Goal: Task Accomplishment & Management: Use online tool/utility

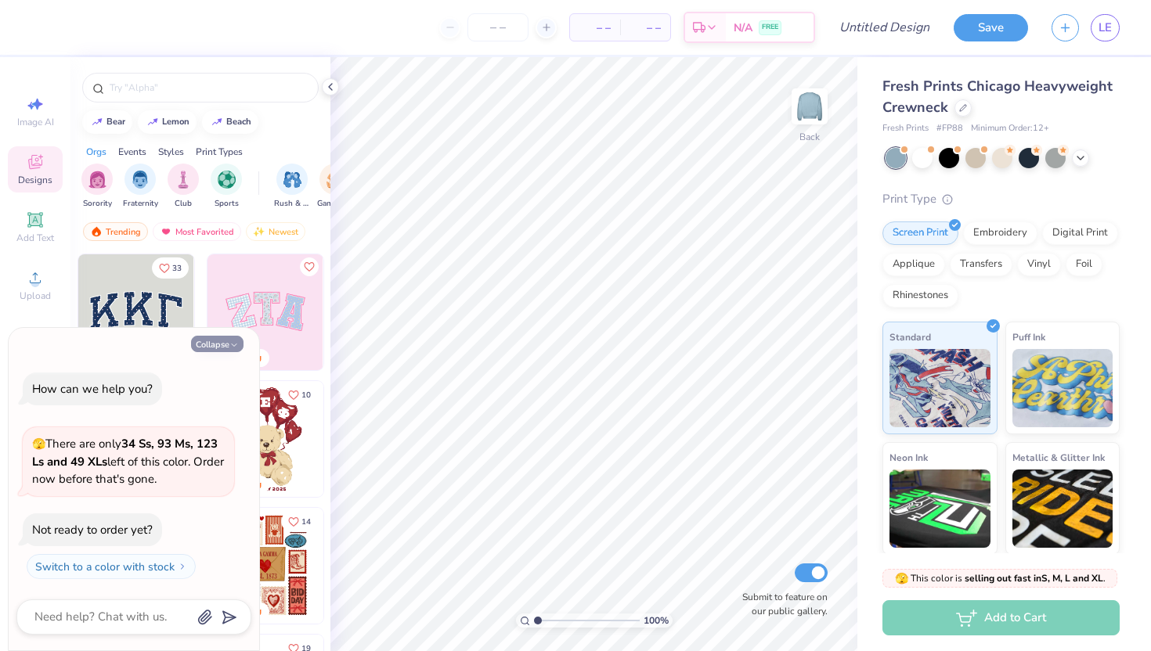
click at [211, 344] on button "Collapse" at bounding box center [217, 344] width 52 height 16
type textarea "x"
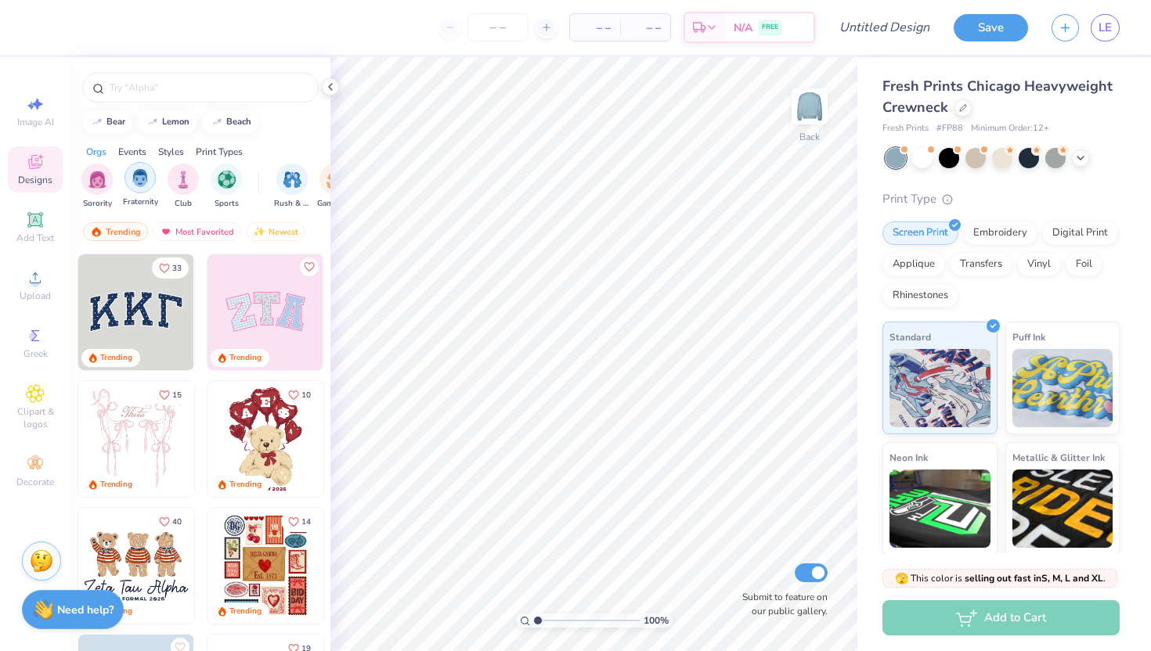
click at [134, 189] on div "filter for Fraternity" at bounding box center [139, 177] width 31 height 31
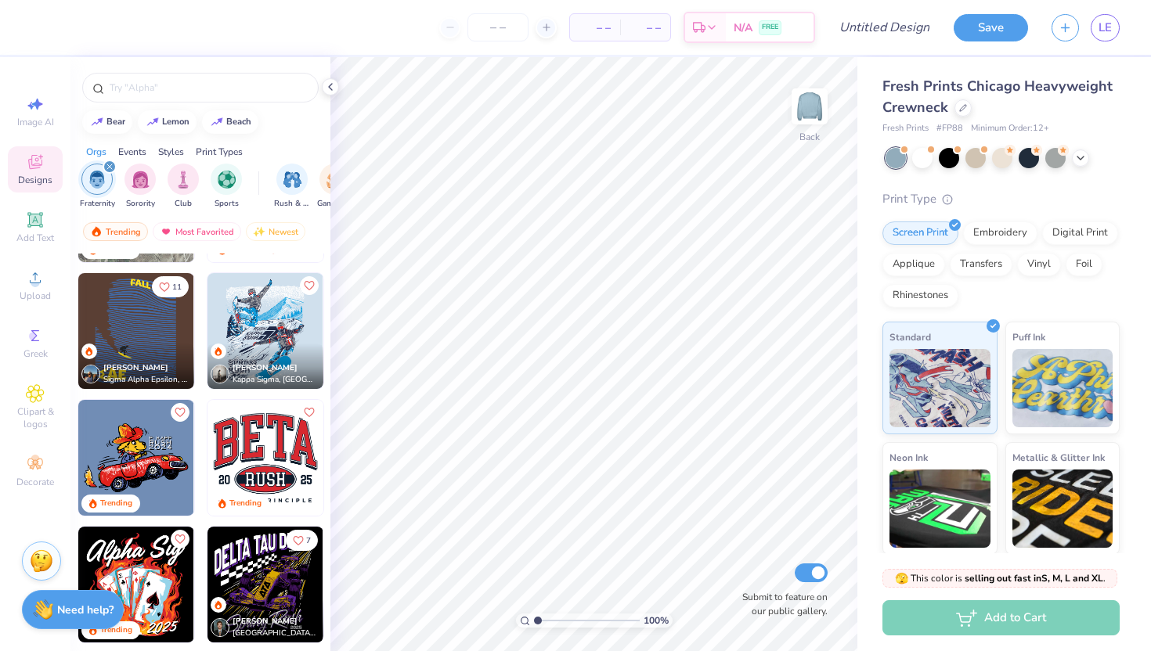
scroll to position [540, 0]
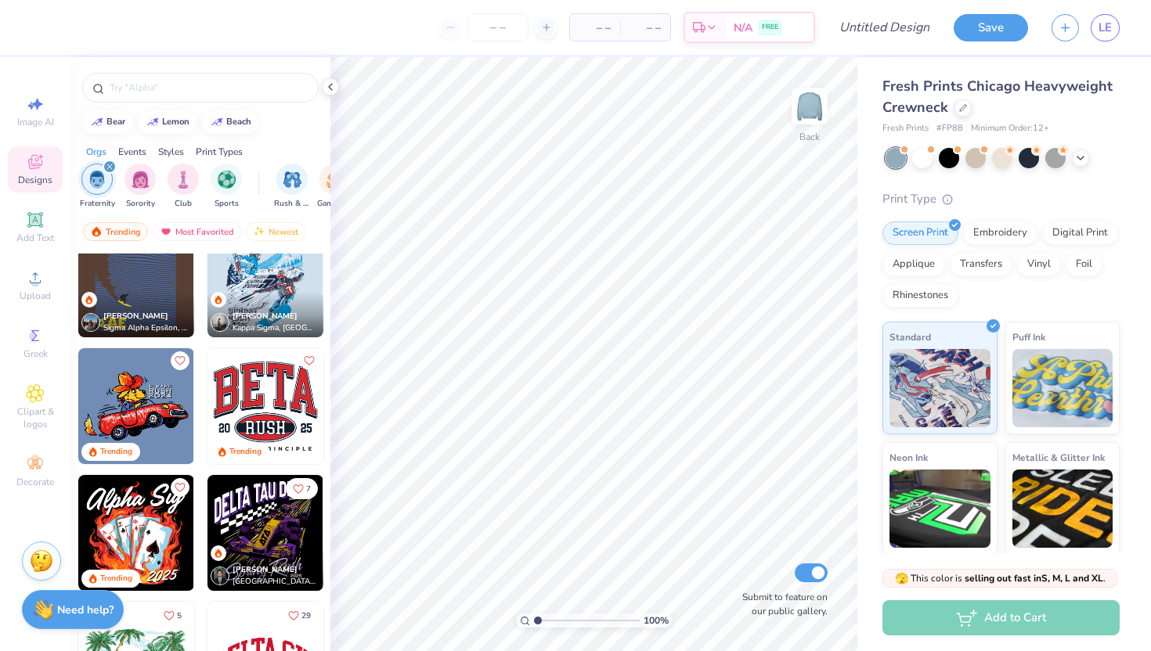
click at [107, 165] on icon "filter for Fraternity" at bounding box center [109, 166] width 5 height 5
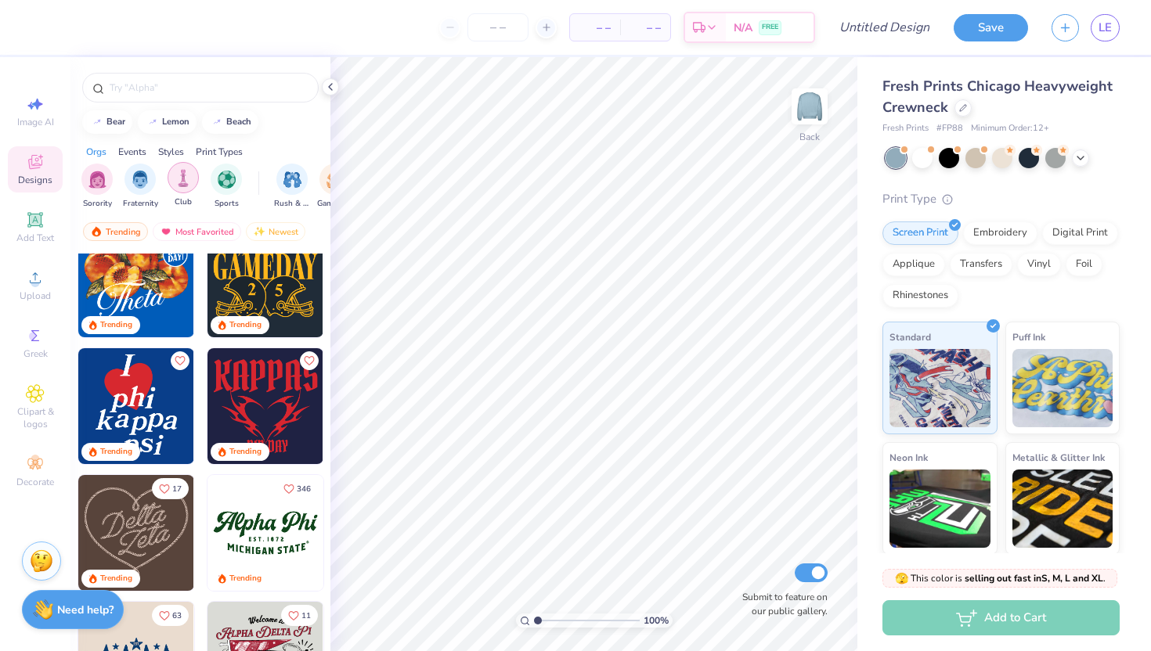
click at [185, 187] on div "filter for Club" at bounding box center [183, 177] width 31 height 31
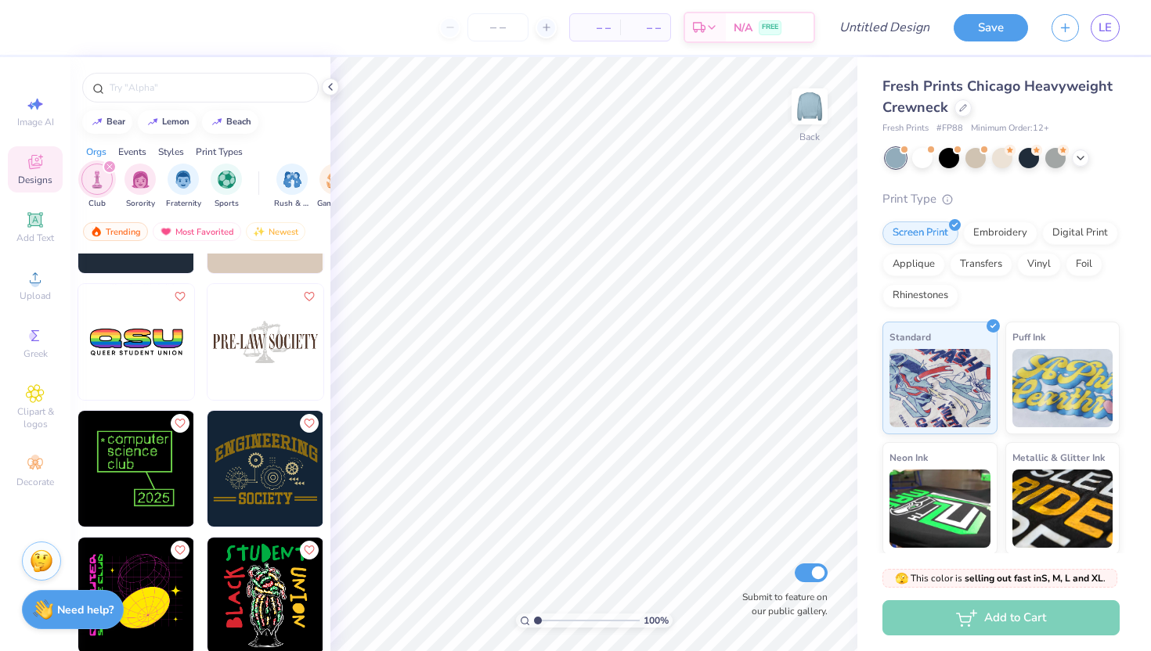
scroll to position [0, 0]
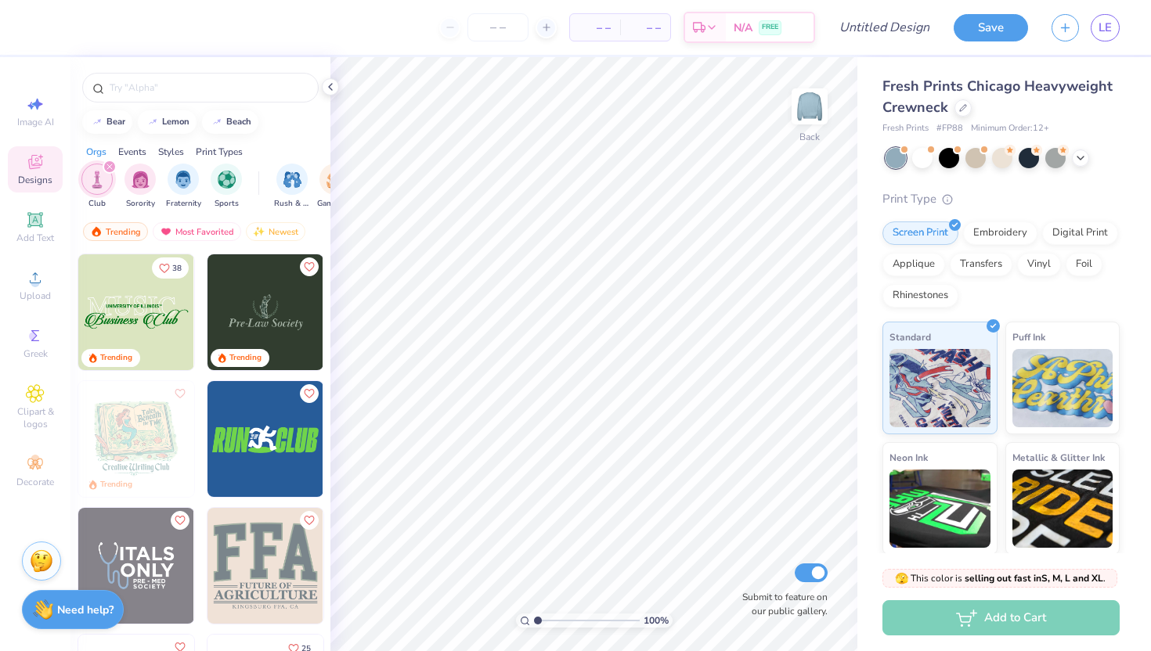
click at [109, 166] on icon "filter for Club" at bounding box center [109, 166] width 5 height 5
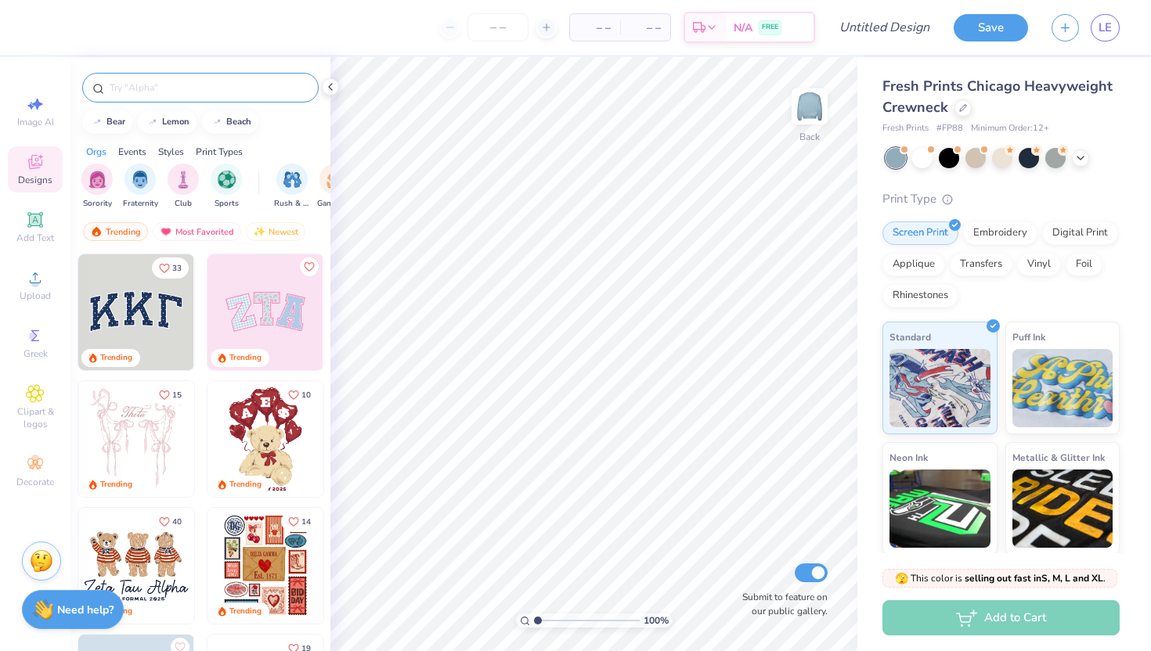
click at [143, 77] on div at bounding box center [200, 88] width 236 height 30
click at [137, 97] on div at bounding box center [200, 88] width 236 height 30
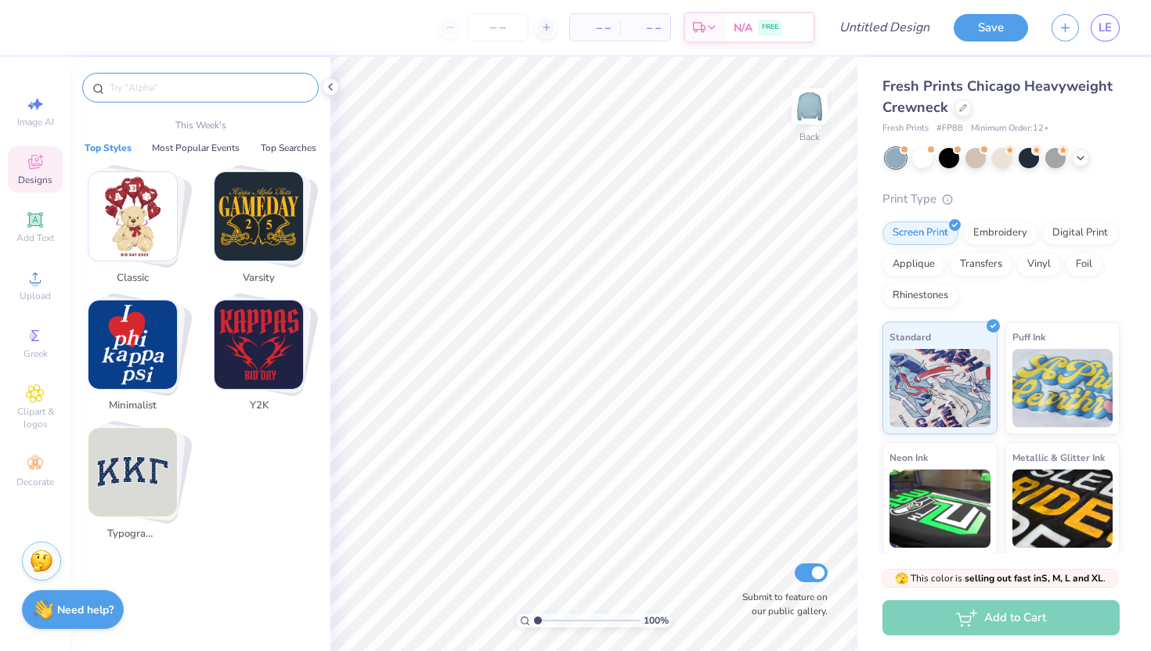
click at [117, 81] on input "text" at bounding box center [208, 88] width 200 height 16
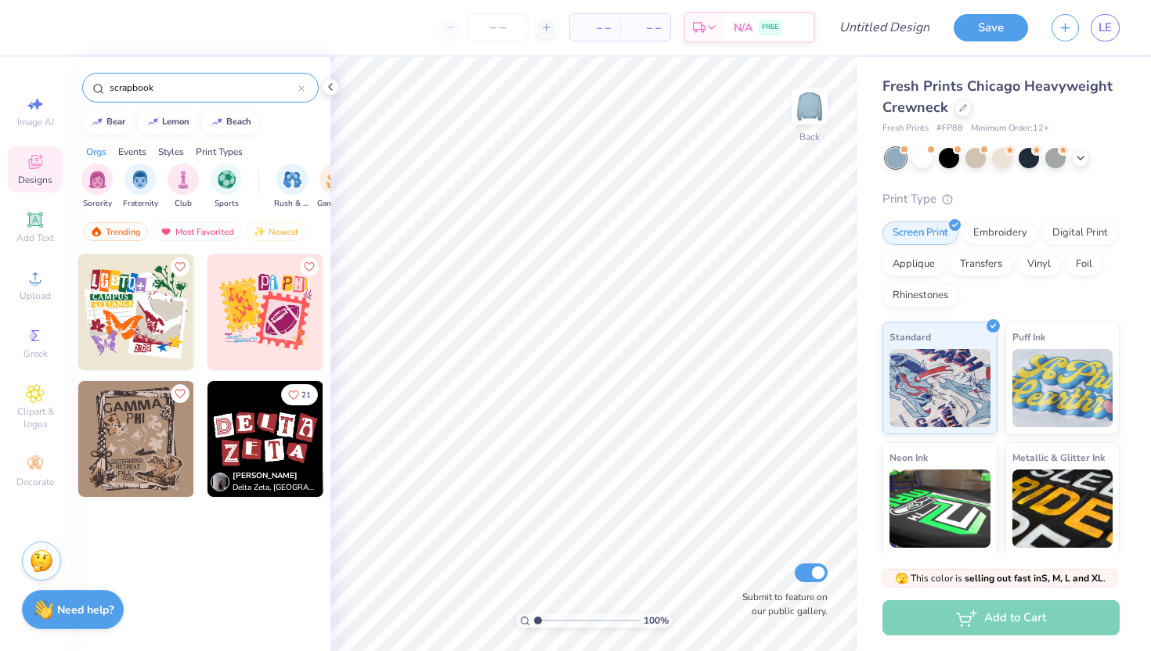
type input "scrapbook"
click at [268, 446] on img at bounding box center [265, 439] width 116 height 116
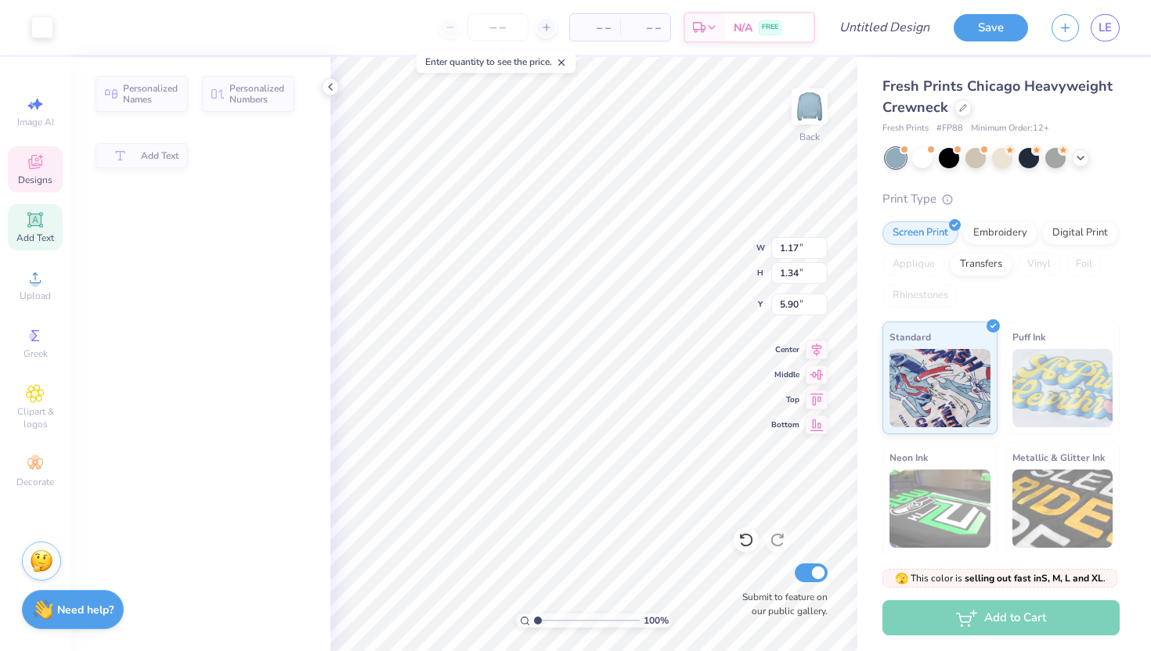
type input "1.17"
type input "1.34"
type input "5.90"
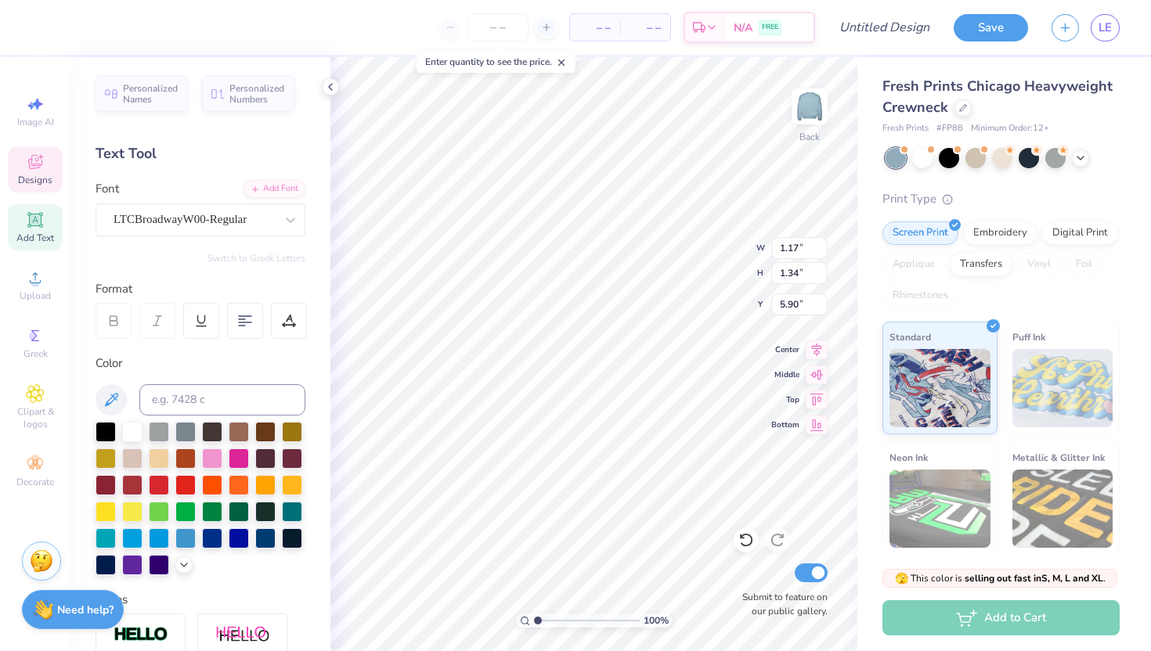
type input "1.52"
type input "1.68"
type input "3.59"
type textarea "K"
type input "1.50"
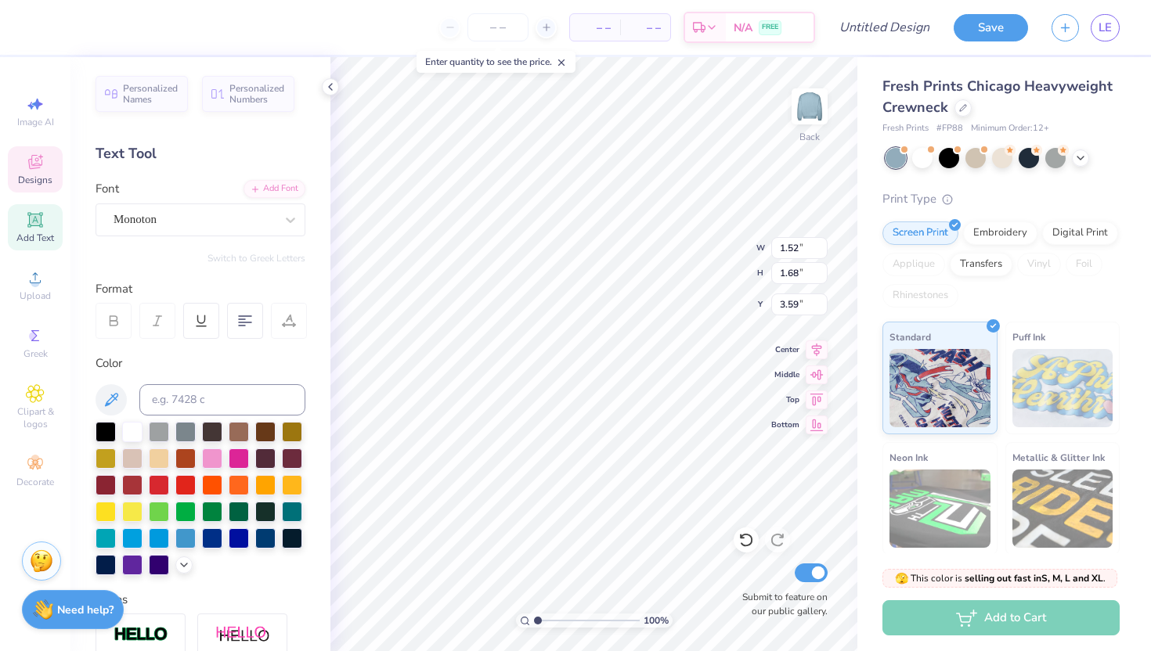
type input "1.63"
type input "3.28"
type textarea "A"
type input "2.09"
type input "2.06"
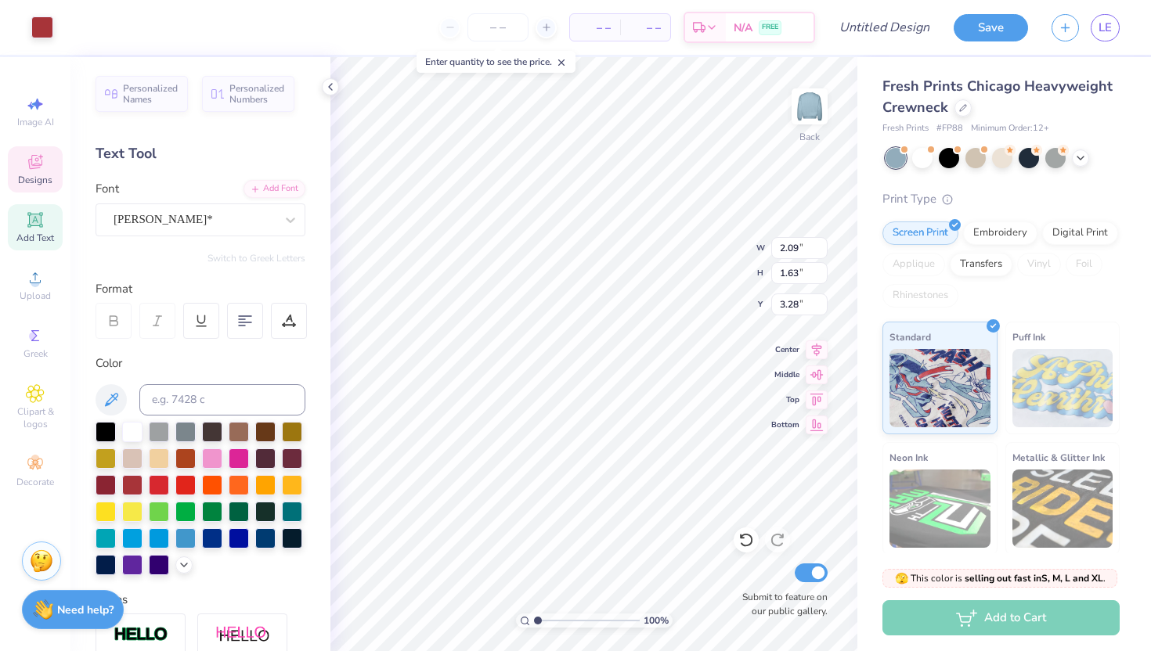
type input "3.05"
type input "1.18"
type input "1.51"
type input "3.21"
type textarea "P"
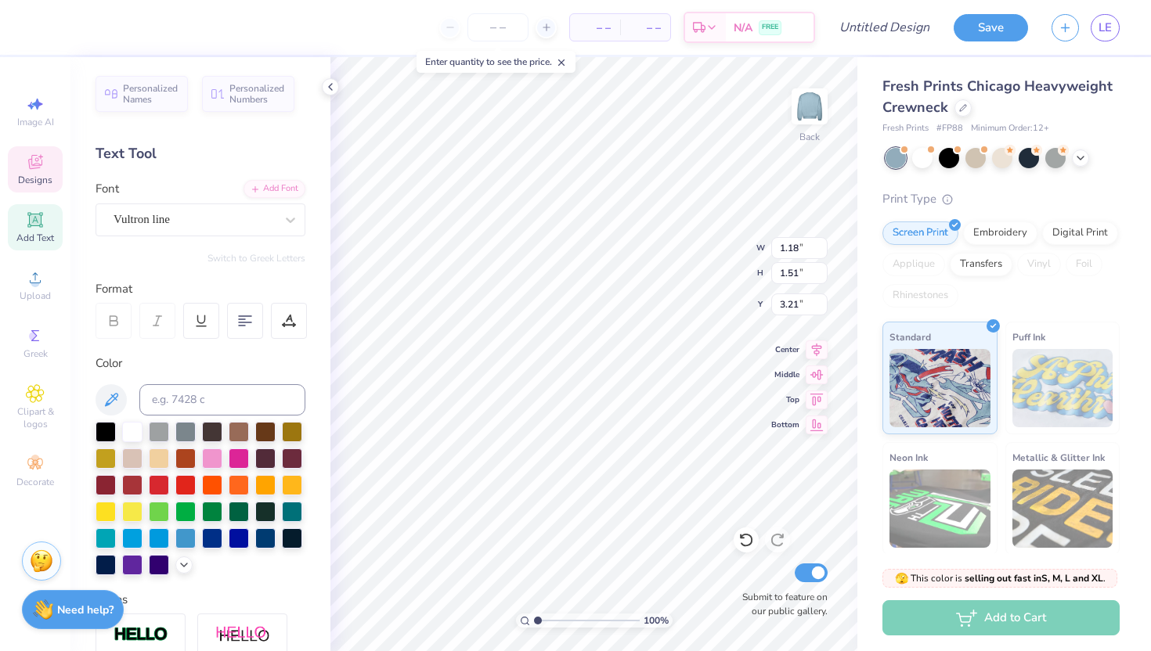
type input "1.31"
type input "1.71"
type input "3.41"
type textarea "P"
type input "1.40"
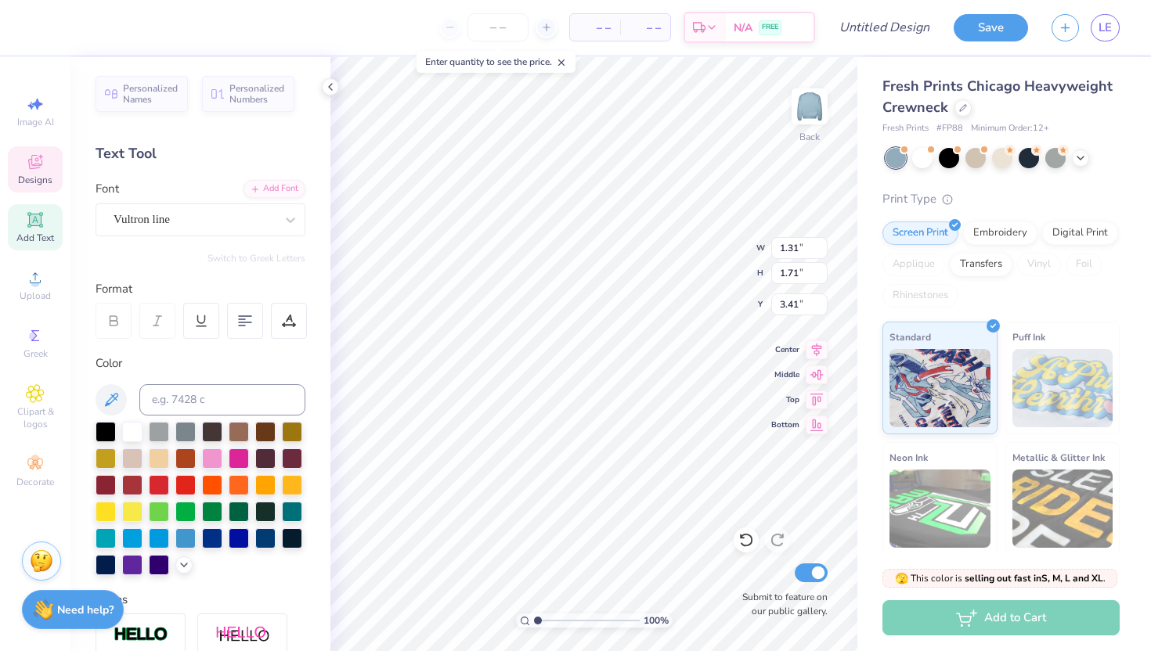
type input "1.70"
type input "6.22"
type textarea "O"
type textarea "A"
type input "3.00"
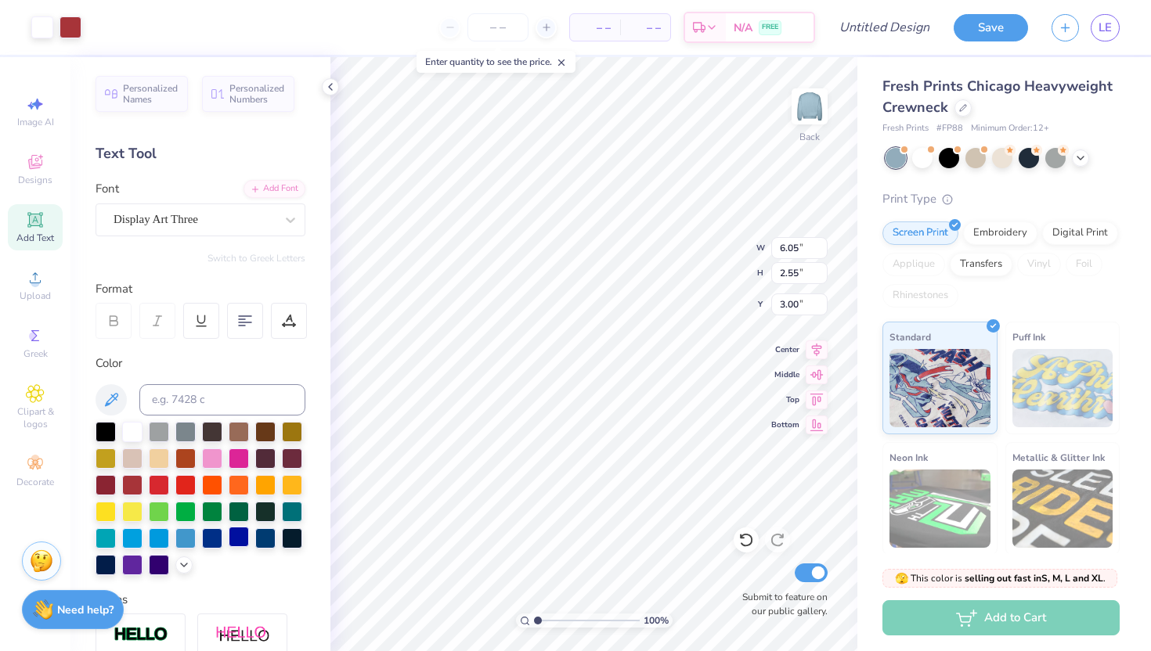
click at [242, 536] on div at bounding box center [239, 537] width 20 height 20
click at [269, 538] on div at bounding box center [265, 537] width 20 height 20
click at [247, 537] on div at bounding box center [239, 537] width 20 height 20
click at [934, 143] on div "Fresh Prints Chicago Heavyweight Crewneck Fresh Prints # FP88 Minimum Order: 12…" at bounding box center [1000, 376] width 237 height 600
click at [925, 156] on div at bounding box center [922, 156] width 20 height 20
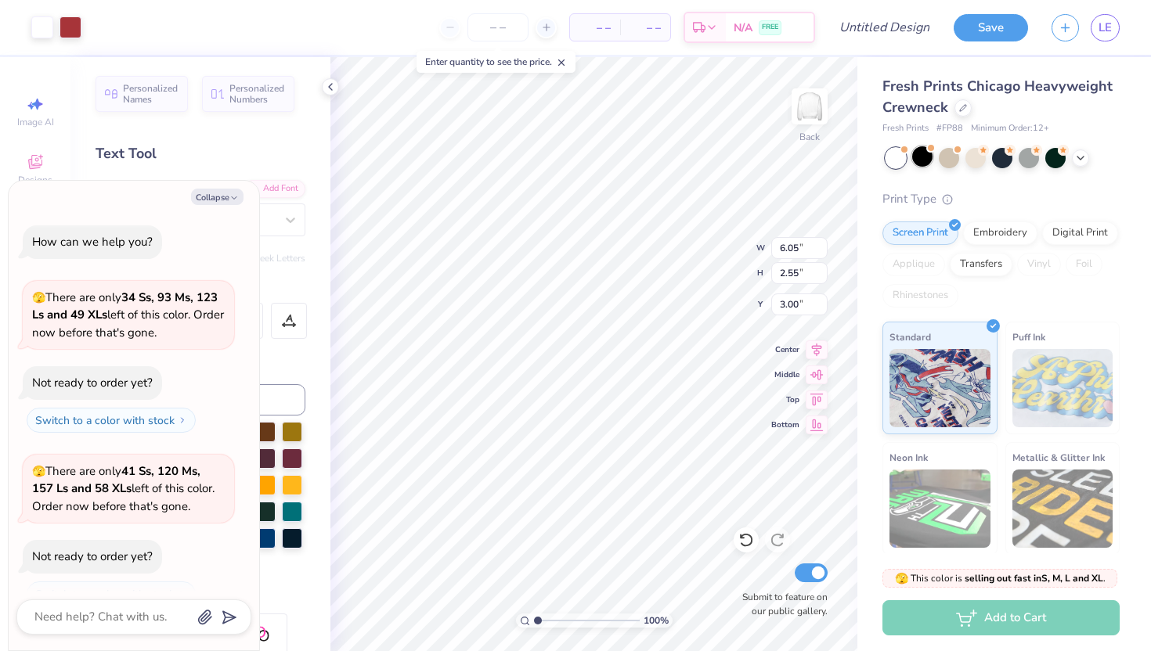
scroll to position [27, 0]
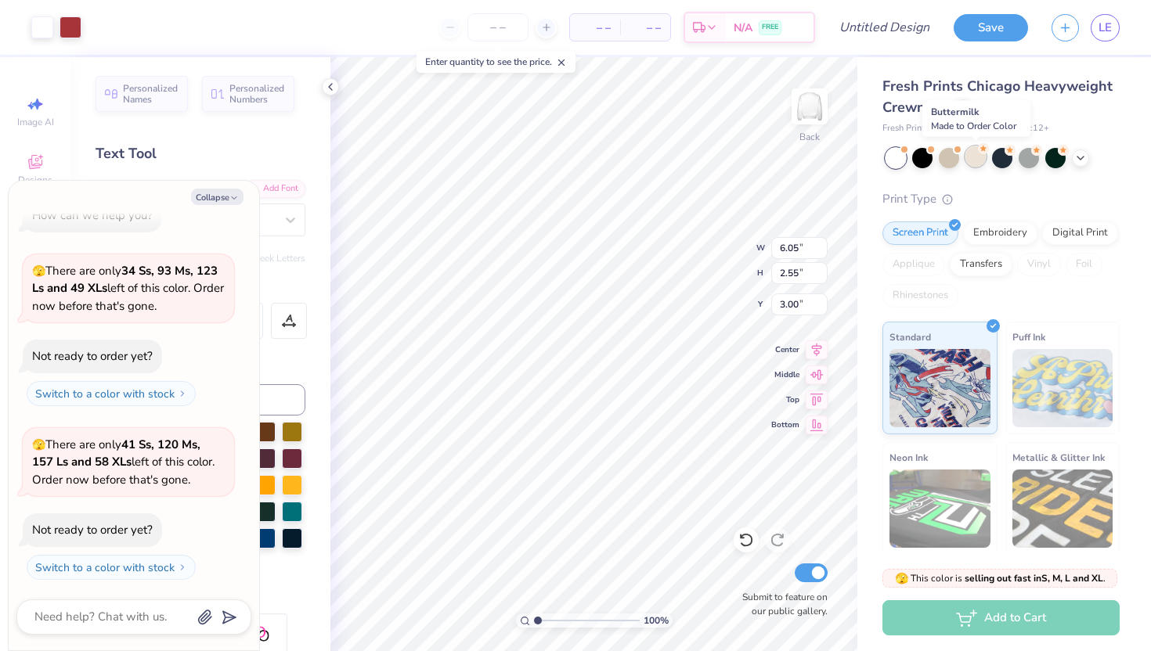
click at [985, 159] on div at bounding box center [975, 156] width 20 height 20
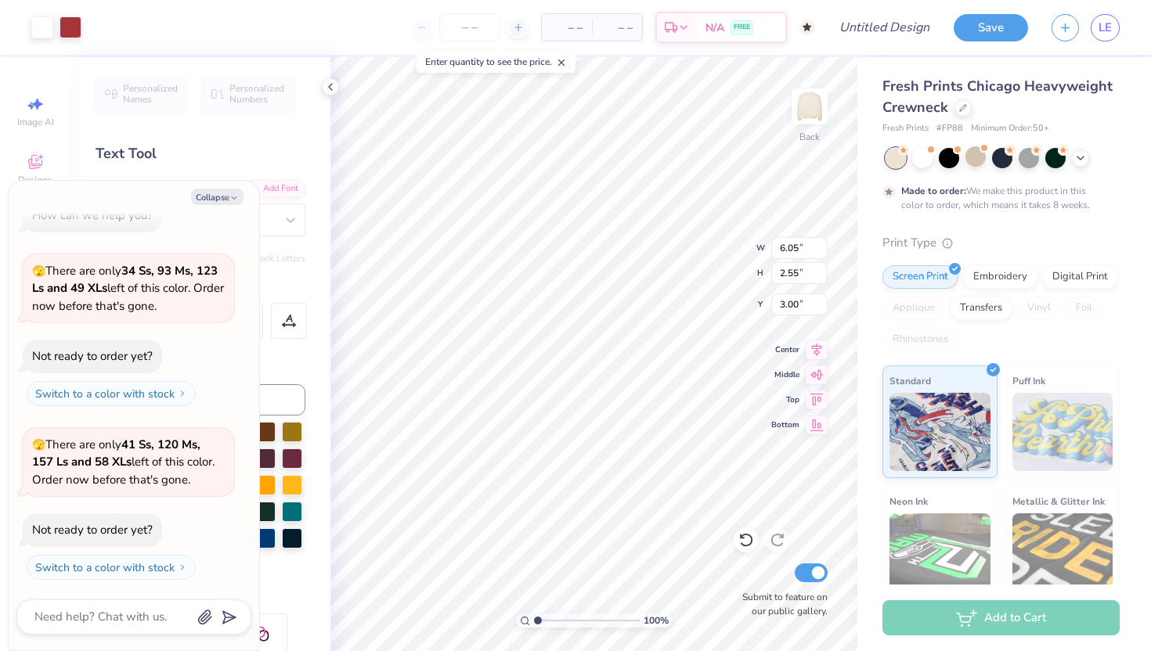
scroll to position [157, 0]
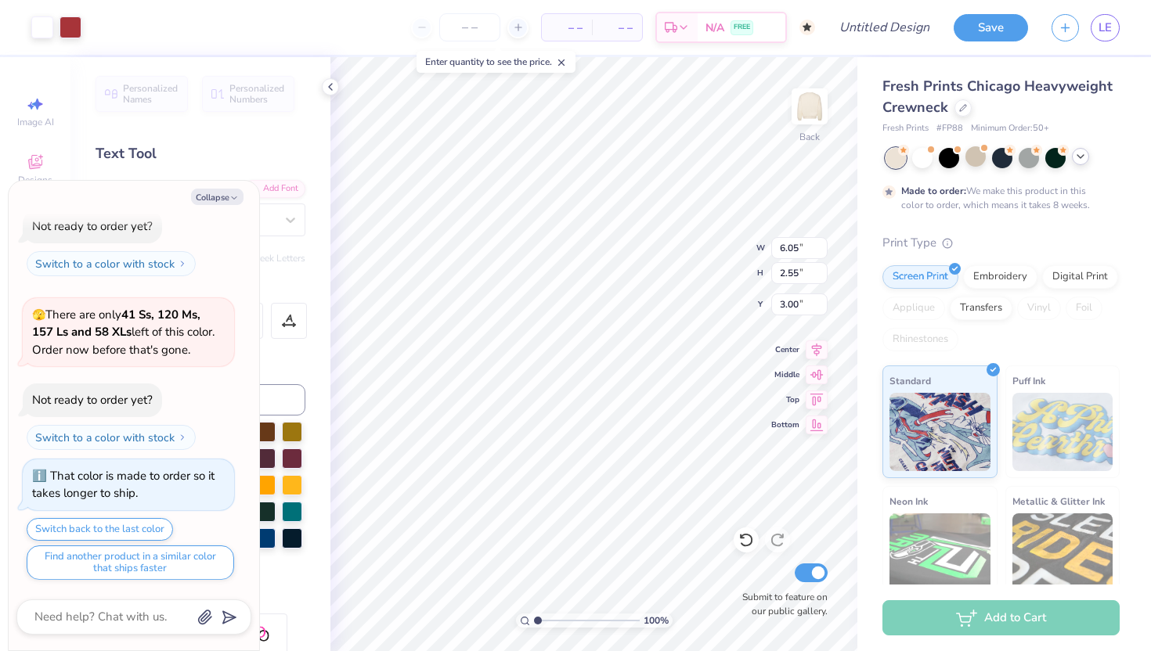
click at [1076, 160] on icon at bounding box center [1080, 156] width 13 height 13
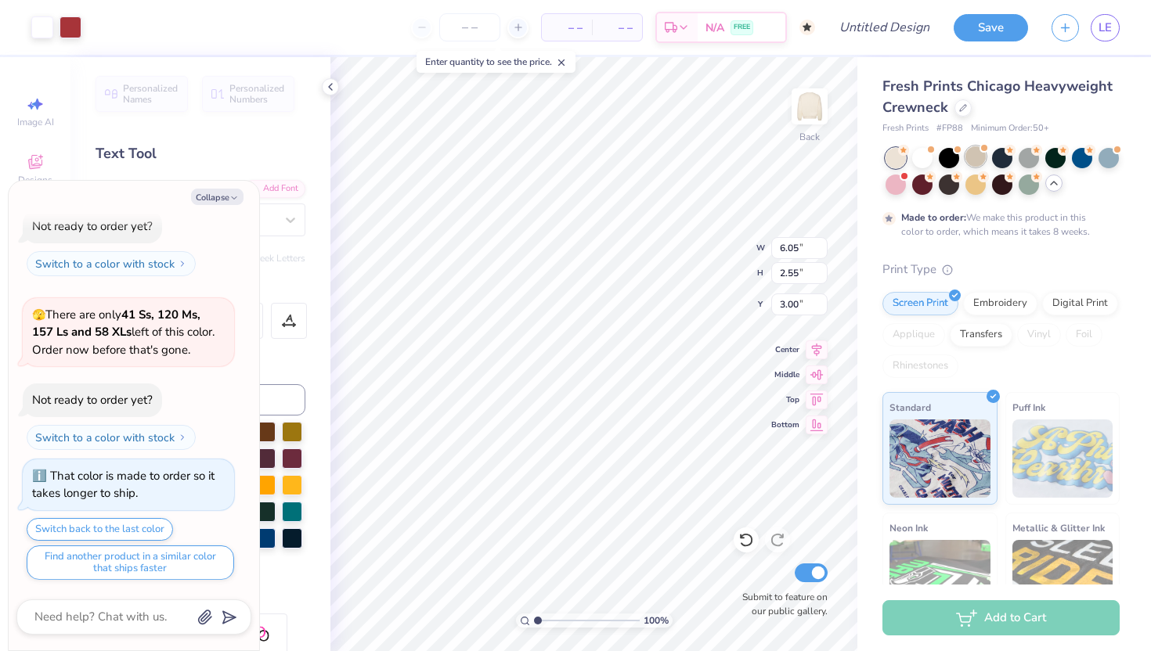
click at [970, 160] on div at bounding box center [975, 156] width 20 height 20
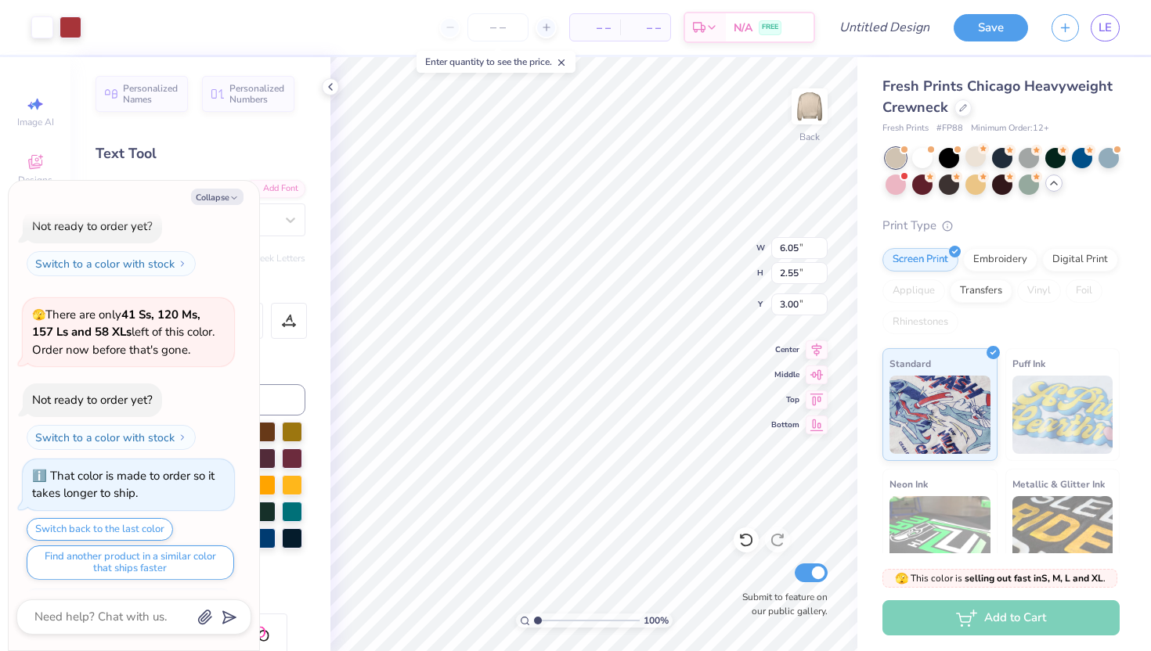
scroll to position [409, 0]
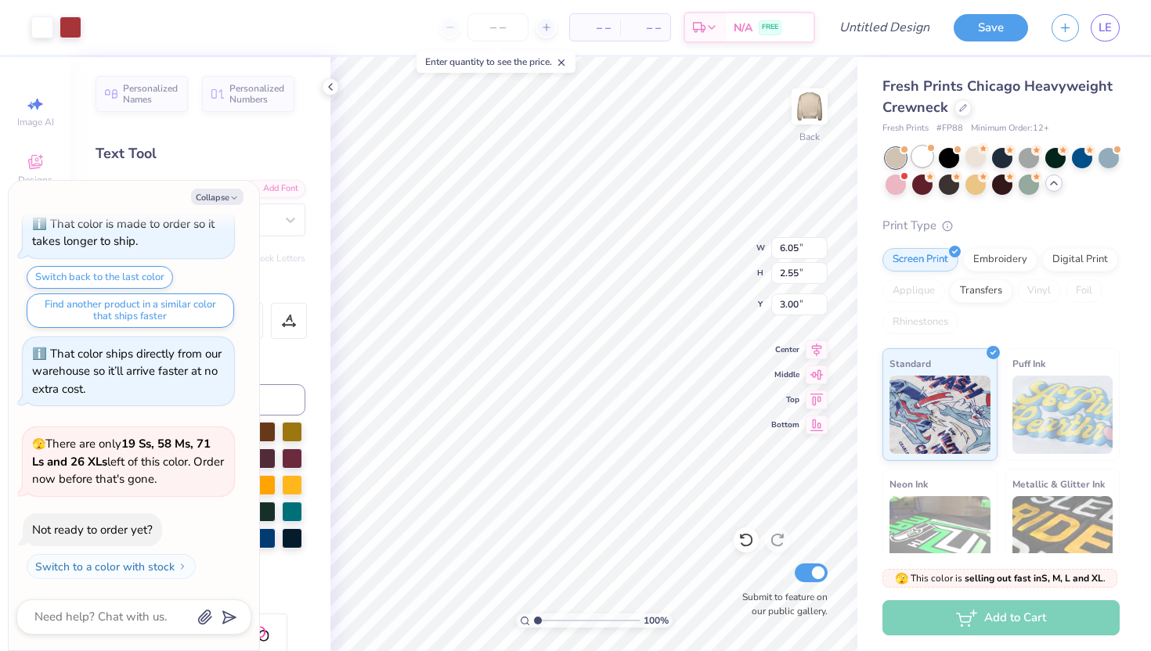
click at [924, 155] on div at bounding box center [922, 156] width 20 height 20
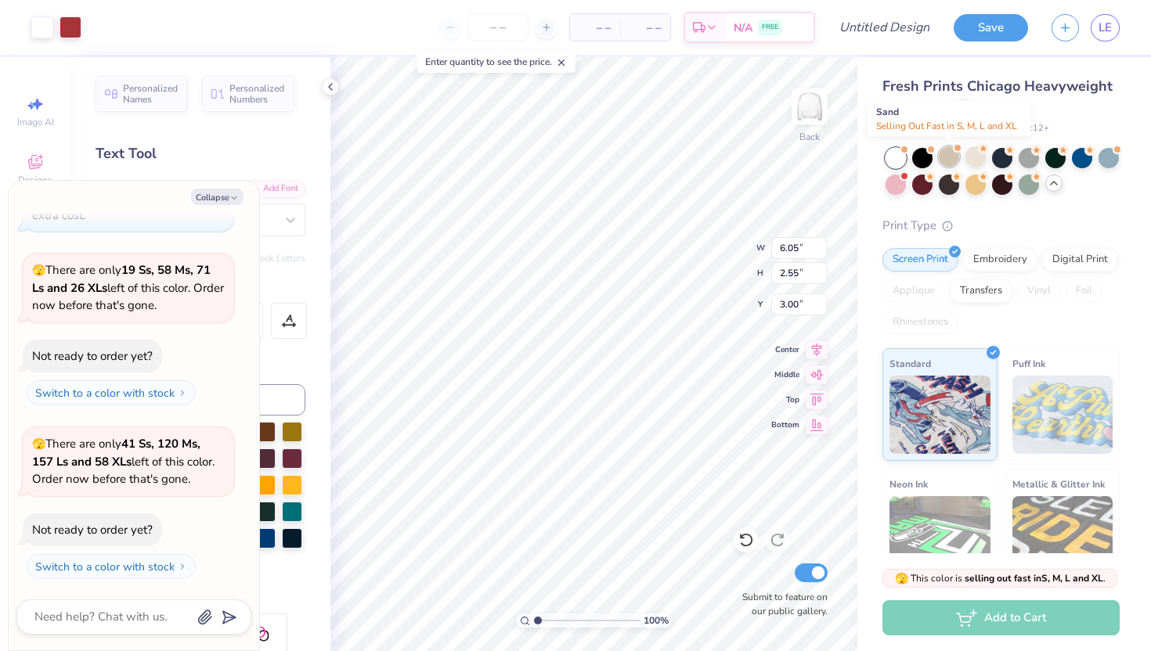
click at [958, 157] on div at bounding box center [949, 156] width 20 height 20
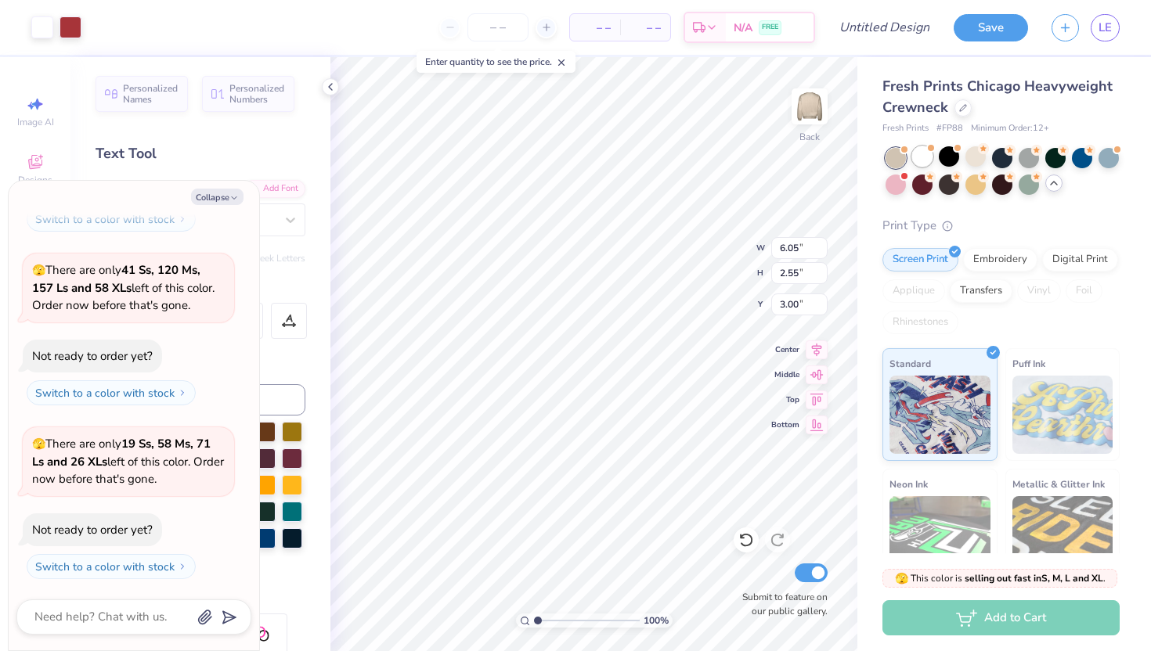
click at [927, 154] on div at bounding box center [922, 156] width 20 height 20
click at [929, 154] on div at bounding box center [922, 156] width 20 height 20
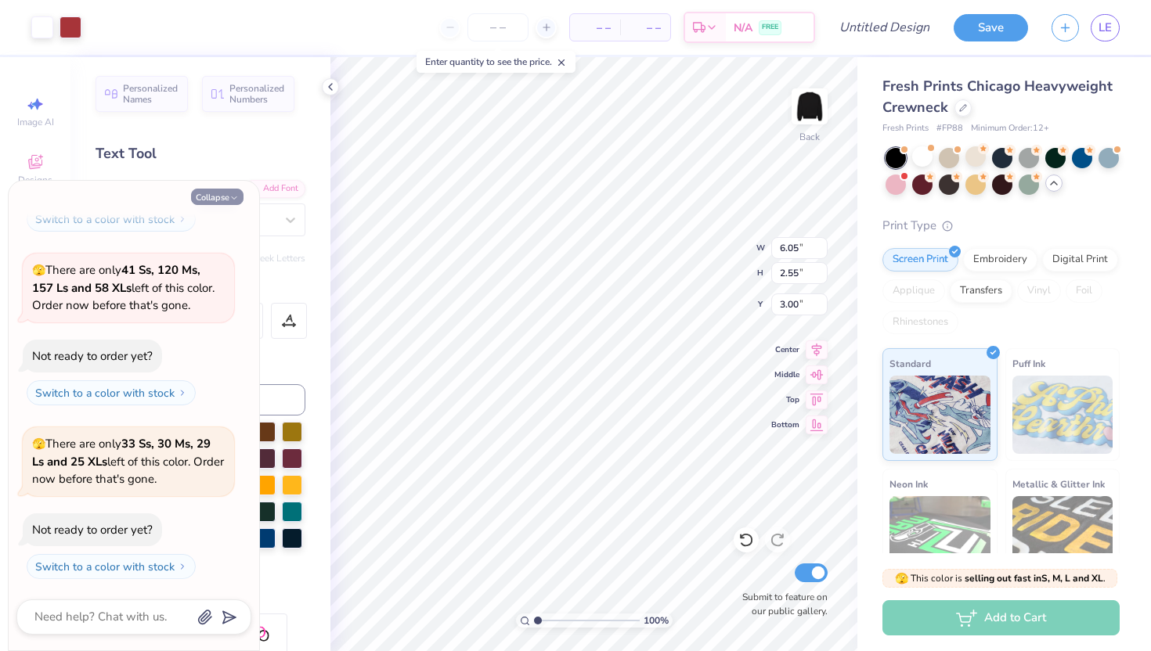
click at [228, 189] on button "Collapse" at bounding box center [217, 197] width 52 height 16
type textarea "x"
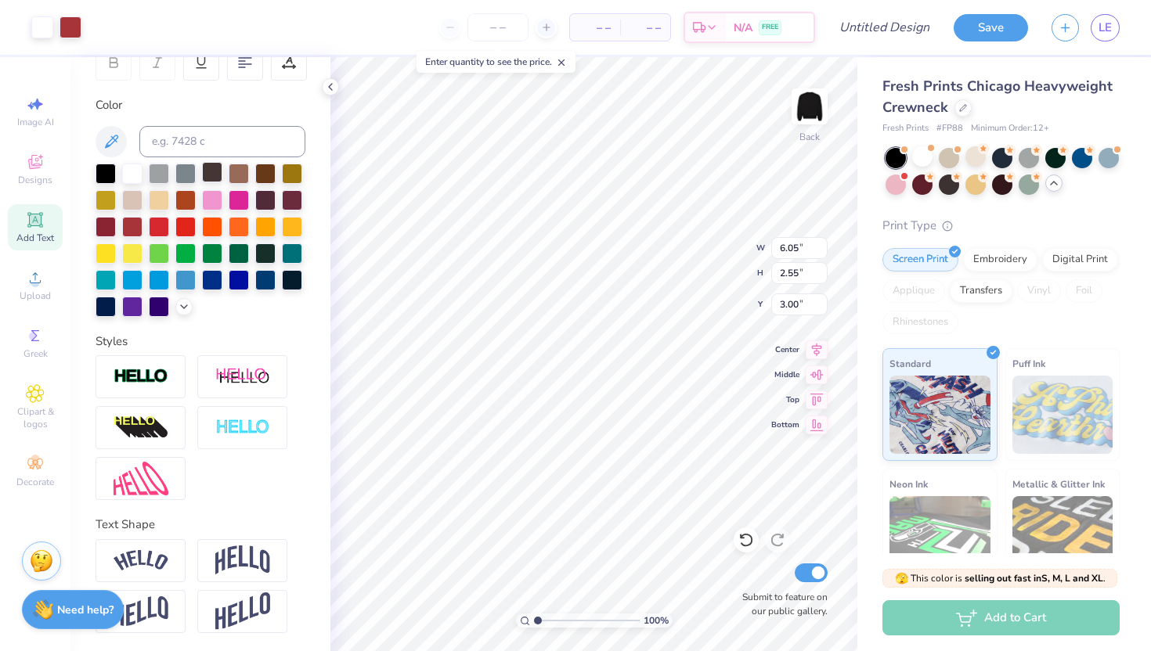
scroll to position [0, 0]
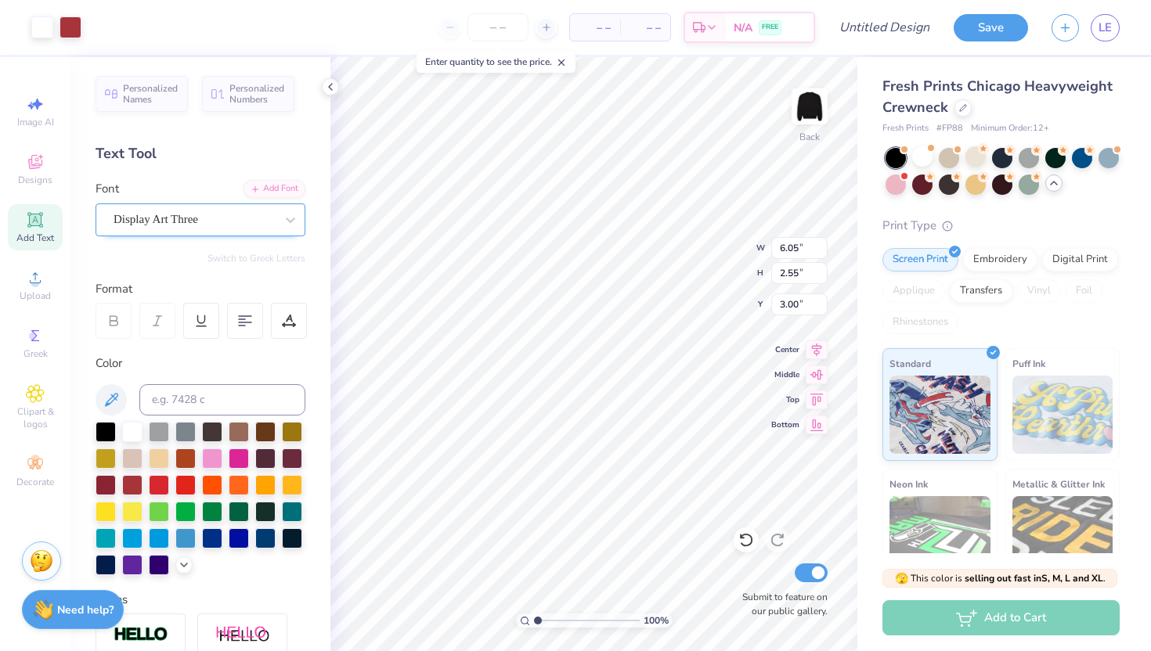
click at [190, 213] on div "Display Art Three" at bounding box center [194, 219] width 164 height 24
click at [146, 100] on span "Personalized Names" at bounding box center [151, 92] width 56 height 22
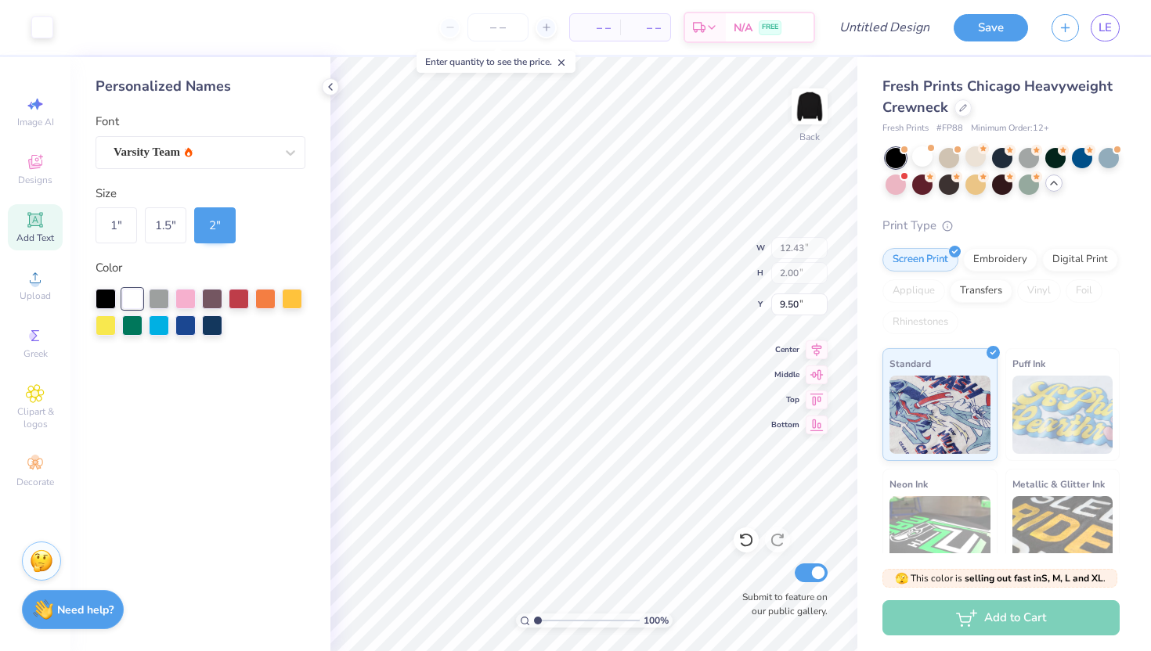
type input "12.43"
type input "2.00"
type input "9.50"
click at [276, 160] on div "Varsity Team" at bounding box center [194, 152] width 164 height 24
click at [218, 106] on div "Personalized Names Font Varsity Team Size 1 " 1.5 " 2 " Color" at bounding box center [200, 354] width 260 height 594
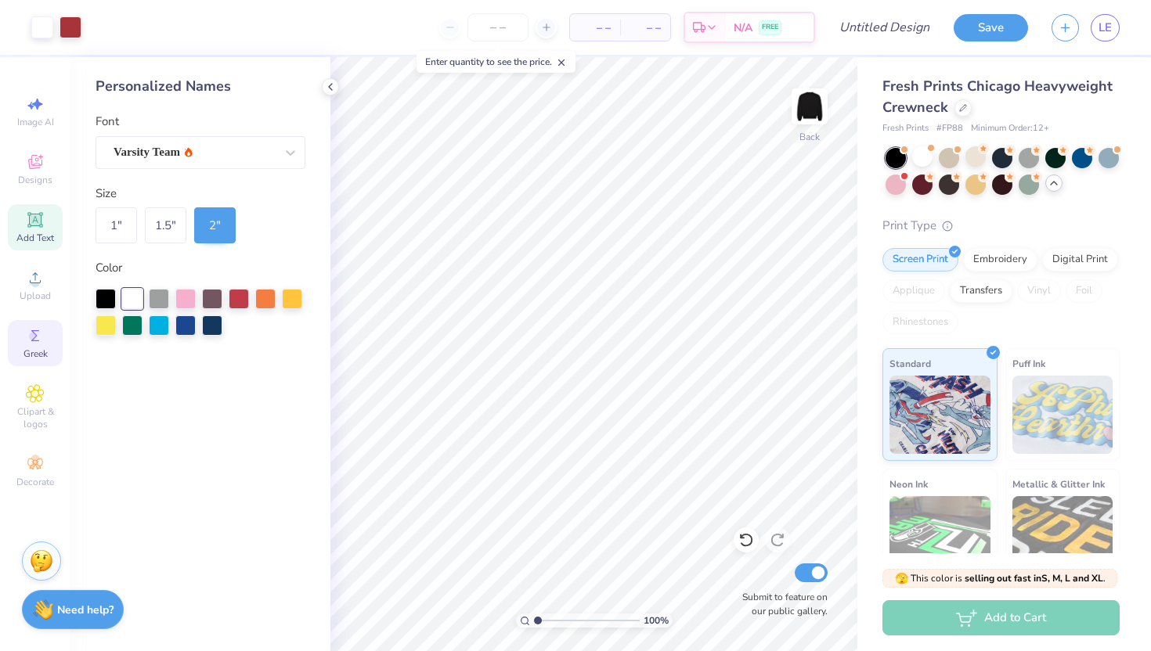
click at [36, 336] on icon at bounding box center [35, 335] width 8 height 11
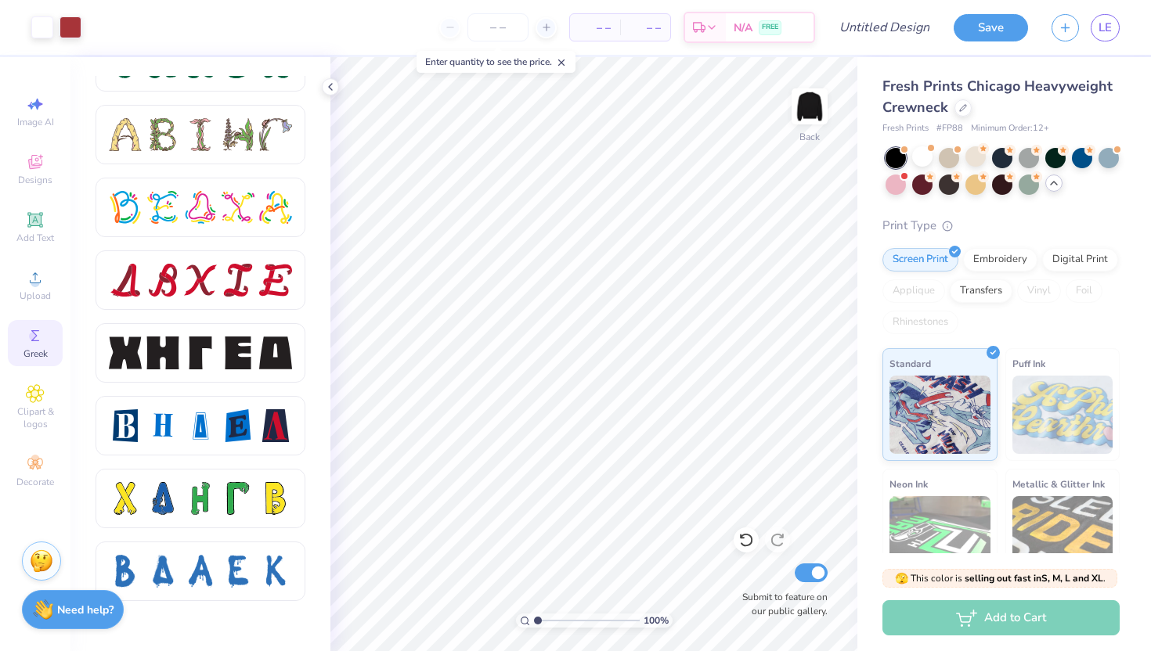
scroll to position [1864, 0]
click at [238, 429] on div at bounding box center [238, 425] width 33 height 33
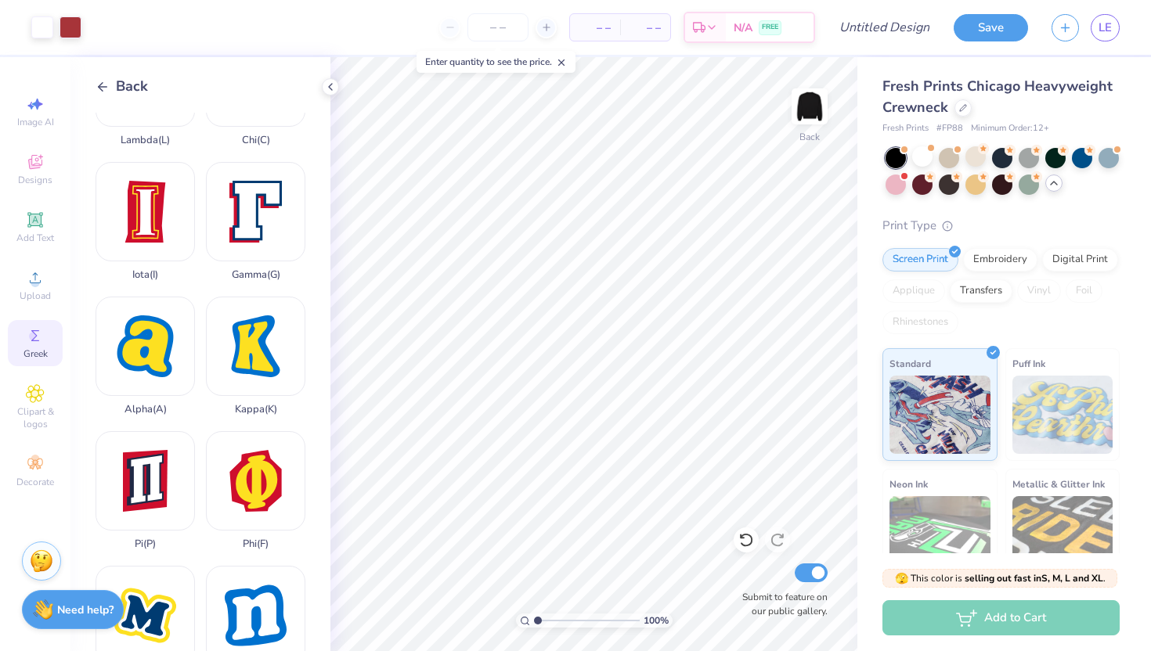
scroll to position [357, 0]
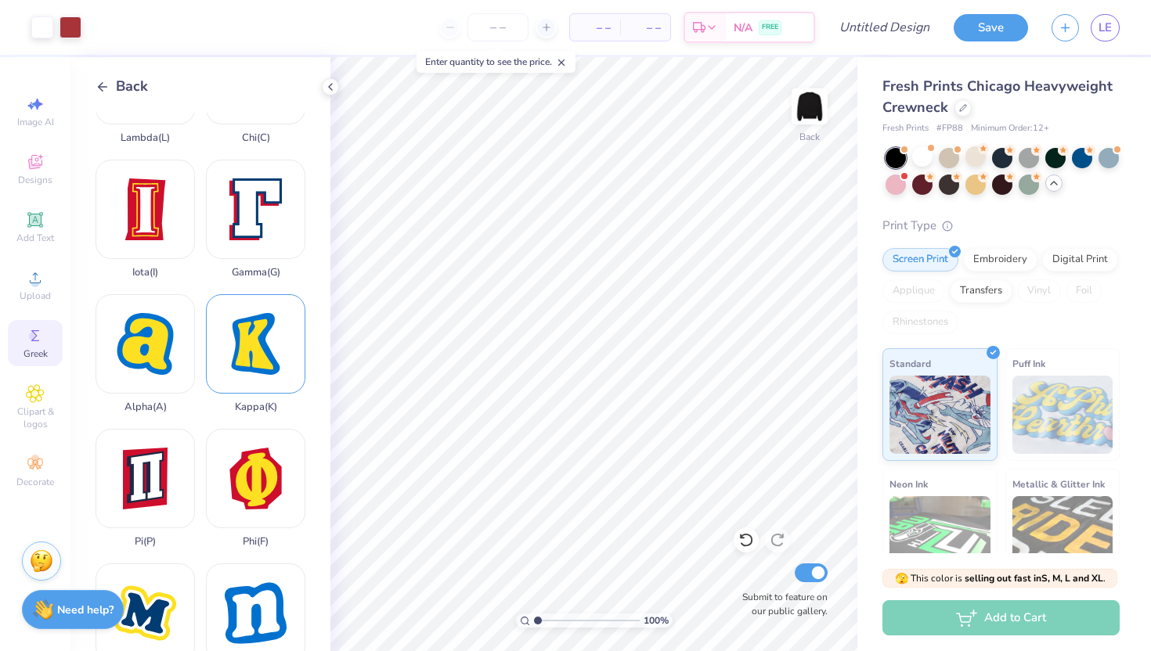
click at [268, 330] on div "Kappa ( K )" at bounding box center [255, 353] width 99 height 119
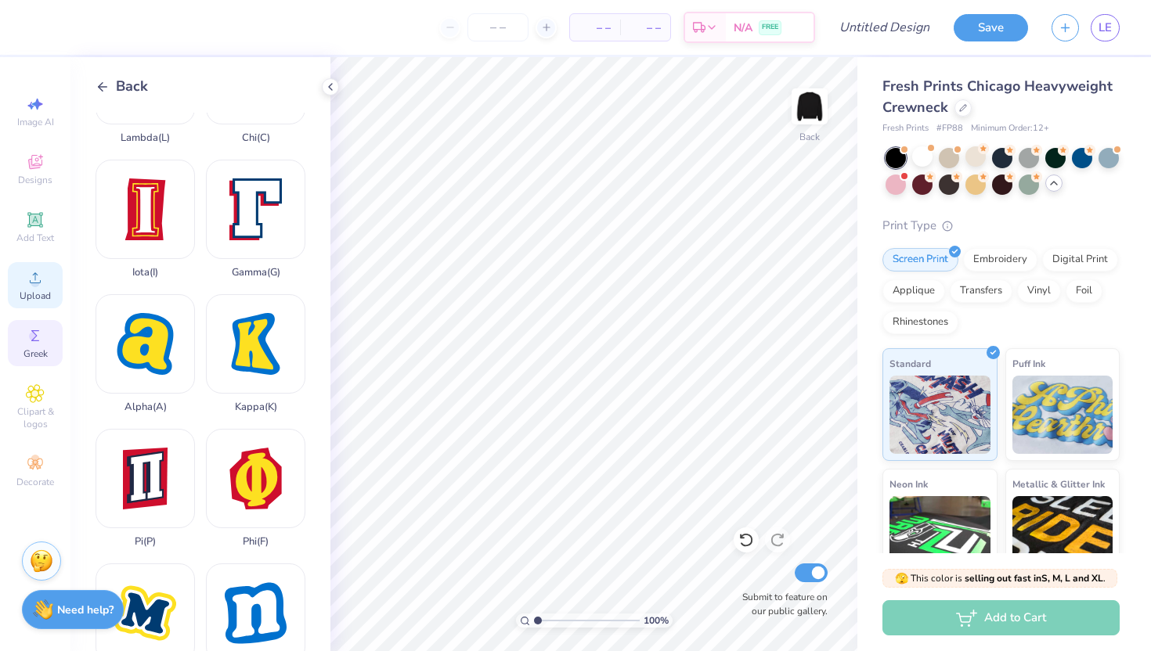
click at [45, 277] on div "Upload" at bounding box center [35, 285] width 55 height 46
click at [806, 110] on img at bounding box center [809, 106] width 63 height 63
